Goal: Information Seeking & Learning: Check status

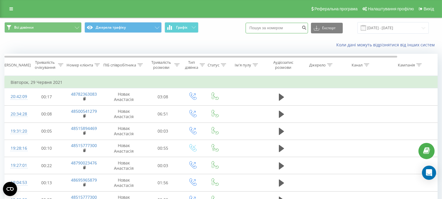
click at [283, 29] on input at bounding box center [277, 28] width 62 height 11
paste input "48575283332"
type input "48575283332"
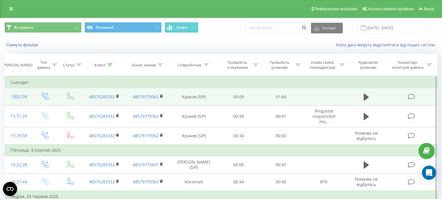
click at [15, 96] on div "15:32:58" at bounding box center [18, 96] width 15 height 11
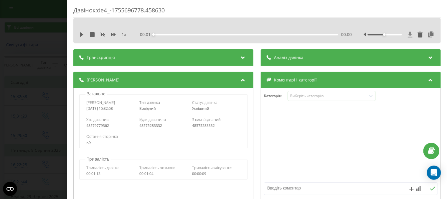
click at [408, 32] on icon at bounding box center [410, 35] width 5 height 6
